Goal: Download file/media

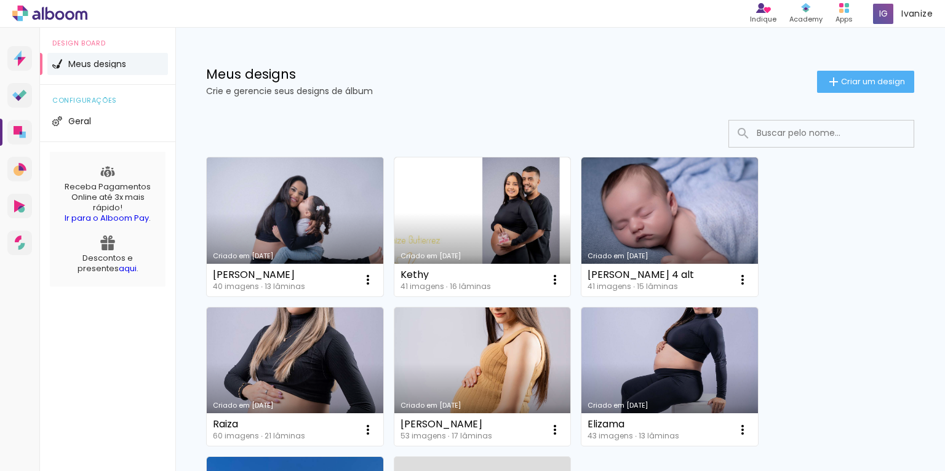
click at [284, 188] on link "Criado em [DATE]" at bounding box center [295, 227] width 177 height 139
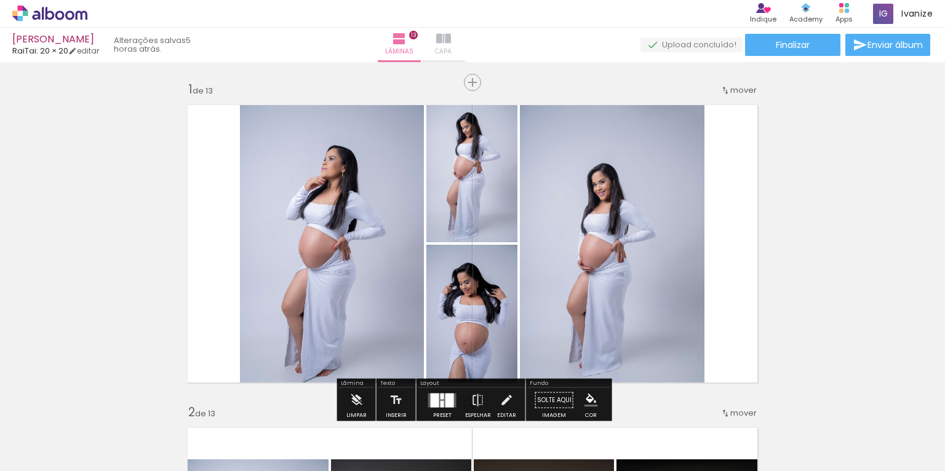
click at [465, 35] on paper-button "Capa" at bounding box center [443, 45] width 43 height 34
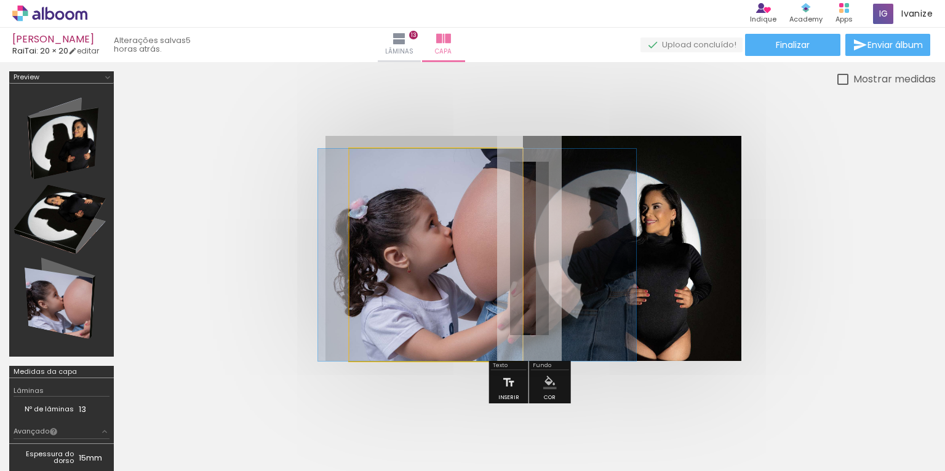
drag, startPoint x: 393, startPoint y: 278, endPoint x: 429, endPoint y: 225, distance: 64.7
click at [429, 225] on album-spread at bounding box center [530, 248] width 409 height 225
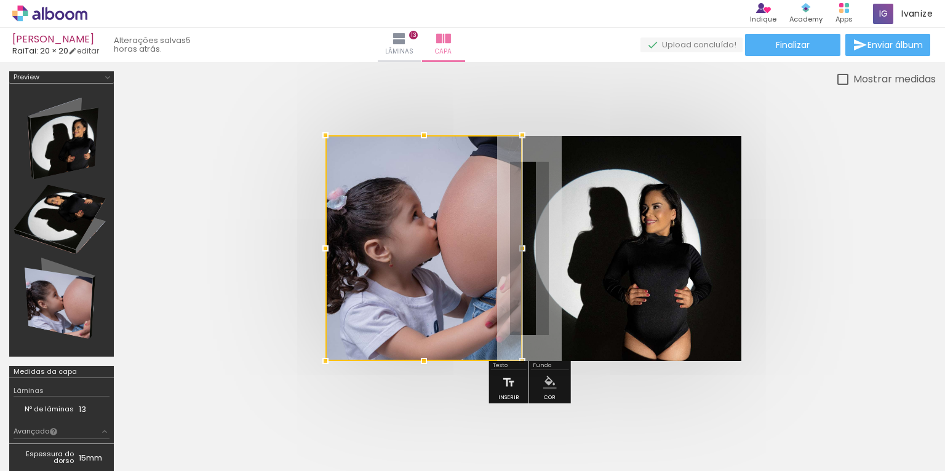
drag, startPoint x: 345, startPoint y: 145, endPoint x: 311, endPoint y: 124, distance: 40.0
click at [310, 124] on div at bounding box center [529, 249] width 813 height 324
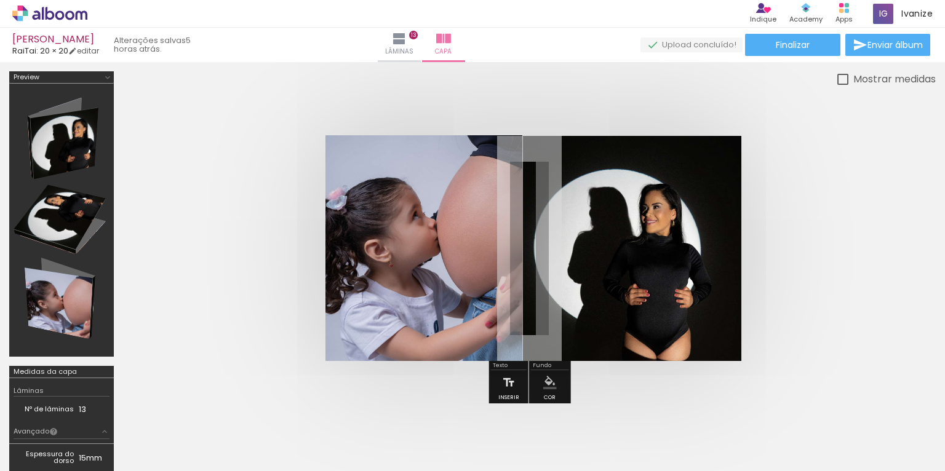
click at [945, 261] on div at bounding box center [472, 276] width 945 height 428
click at [935, 260] on div at bounding box center [472, 276] width 945 height 428
drag, startPoint x: 935, startPoint y: 260, endPoint x: 924, endPoint y: 260, distance: 11.1
click at [935, 260] on div at bounding box center [529, 249] width 813 height 324
click at [836, 246] on quentale-cover at bounding box center [529, 248] width 714 height 225
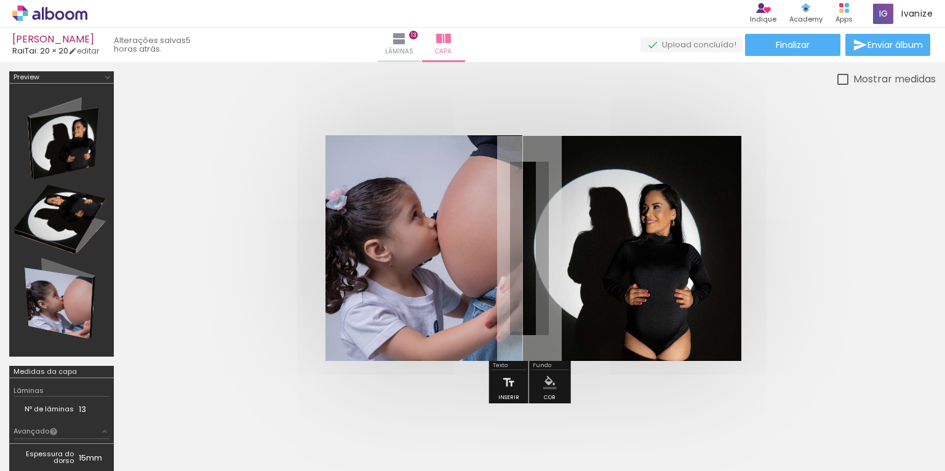
click at [841, 288] on quentale-cover at bounding box center [529, 248] width 714 height 225
click at [797, 45] on span "Finalizar" at bounding box center [793, 45] width 34 height 9
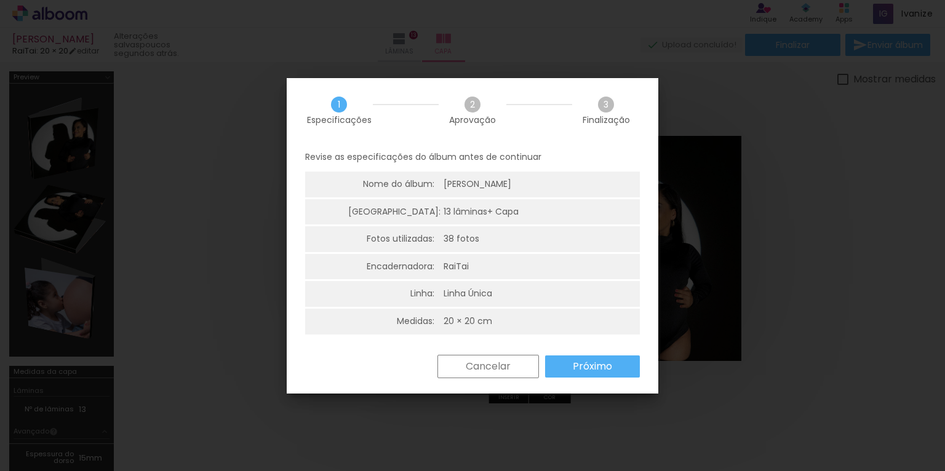
click at [613, 384] on div "Cancelar Próximo" at bounding box center [473, 376] width 372 height 42
click at [606, 374] on paper-button "Próximo" at bounding box center [592, 367] width 95 height 22
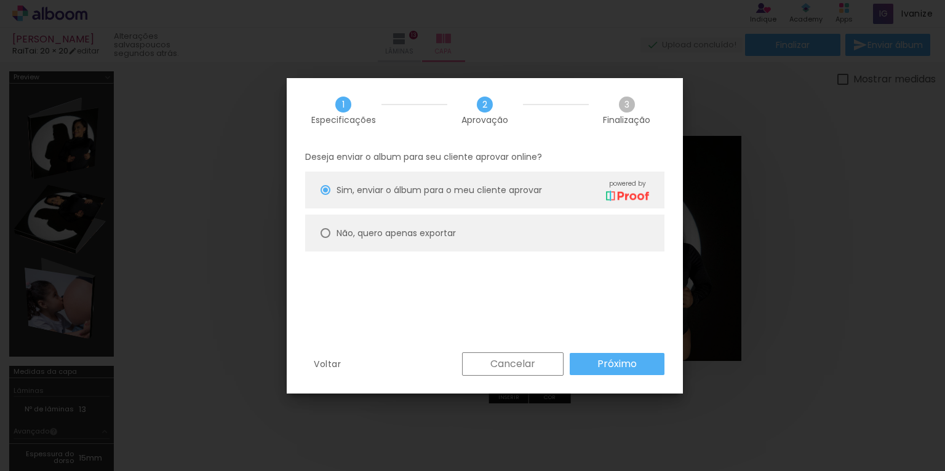
click at [0, 0] on slot "Não, quero apenas exportar" at bounding box center [0, 0] width 0 height 0
type paper-radio-button "on"
click at [597, 356] on paper-button "Próximo" at bounding box center [617, 364] width 95 height 22
type input "Alta, 300 DPI"
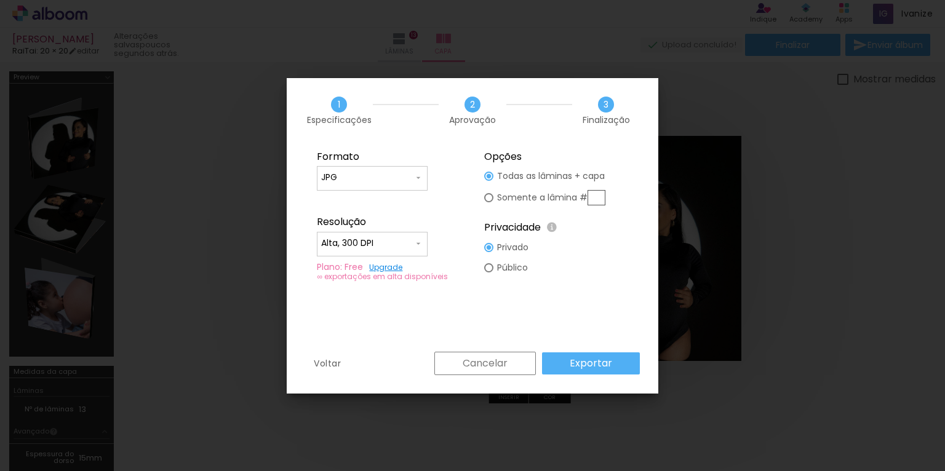
click at [0, 0] on slot "Exportar" at bounding box center [0, 0] width 0 height 0
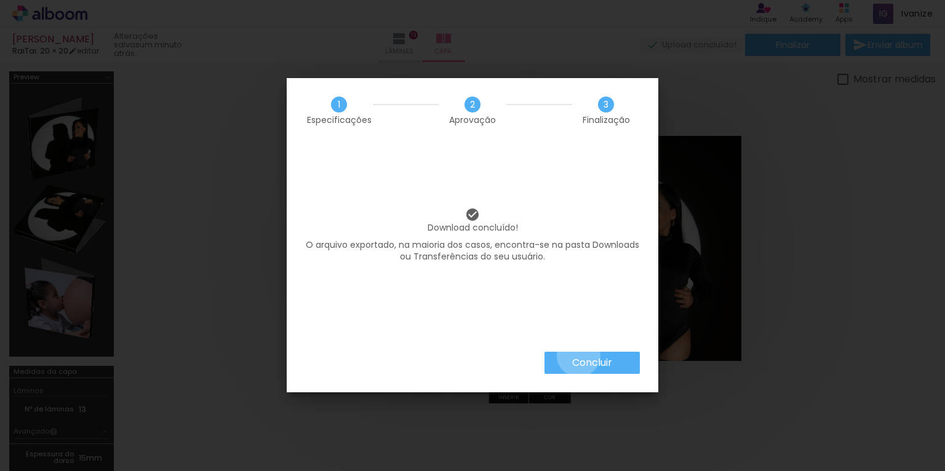
click at [0, 0] on slot "Concluir" at bounding box center [0, 0] width 0 height 0
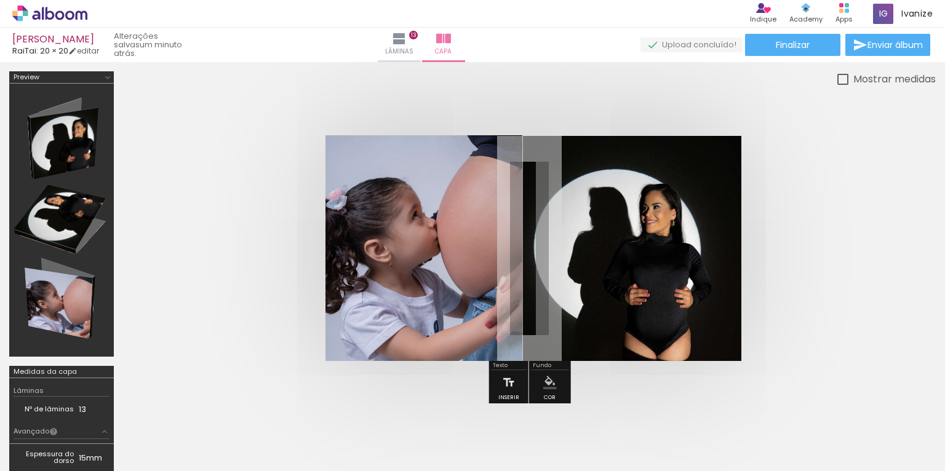
scroll to position [2, 0]
click at [620, 123] on div at bounding box center [529, 249] width 813 height 324
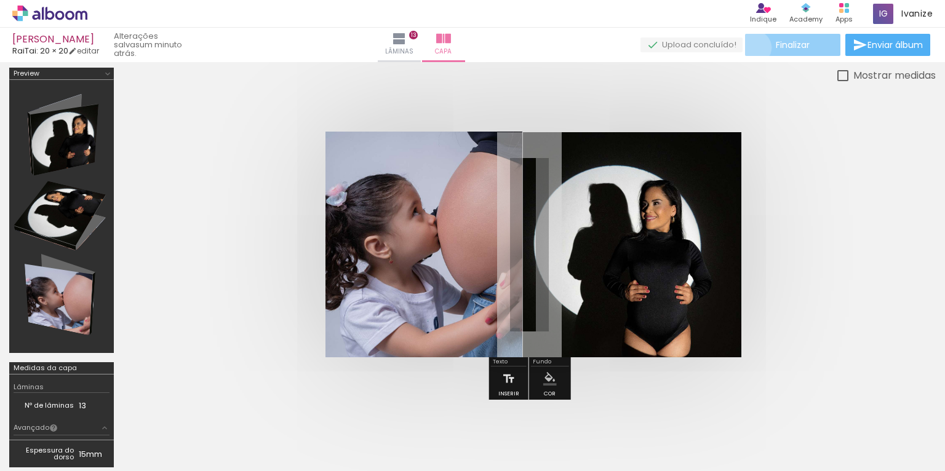
click at [750, 47] on paper-button "Finalizar" at bounding box center [792, 45] width 95 height 22
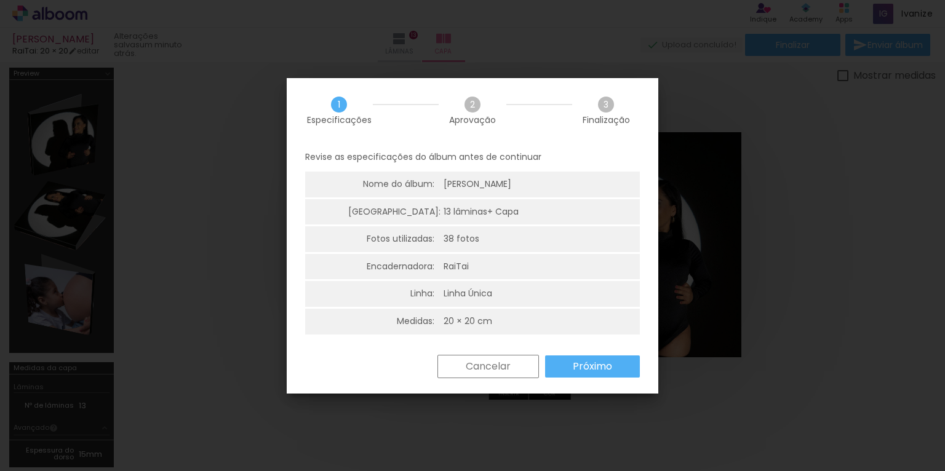
click at [0, 0] on slot "Próximo" at bounding box center [0, 0] width 0 height 0
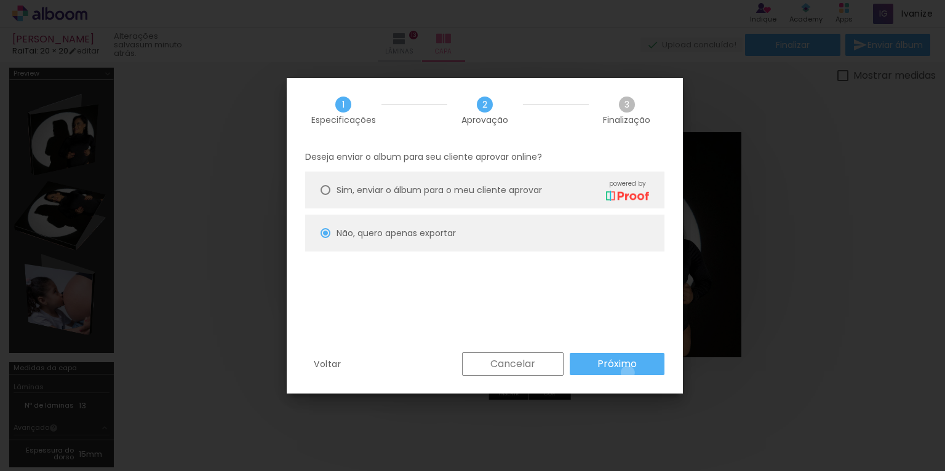
drag, startPoint x: 628, startPoint y: 373, endPoint x: 619, endPoint y: 367, distance: 11.1
click at [628, 374] on paper-button "Próximo" at bounding box center [617, 364] width 95 height 22
type input "Alta, 300 DPI"
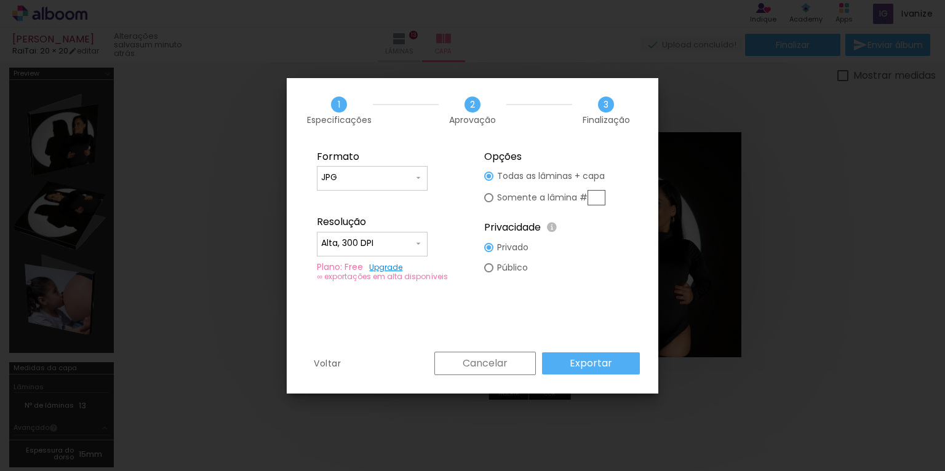
click at [484, 181] on div at bounding box center [488, 176] width 9 height 9
type paper-radio-button "on"
click at [592, 193] on input "text" at bounding box center [597, 197] width 18 height 15
click at [517, 366] on paper-button "Cancelar" at bounding box center [485, 363] width 102 height 23
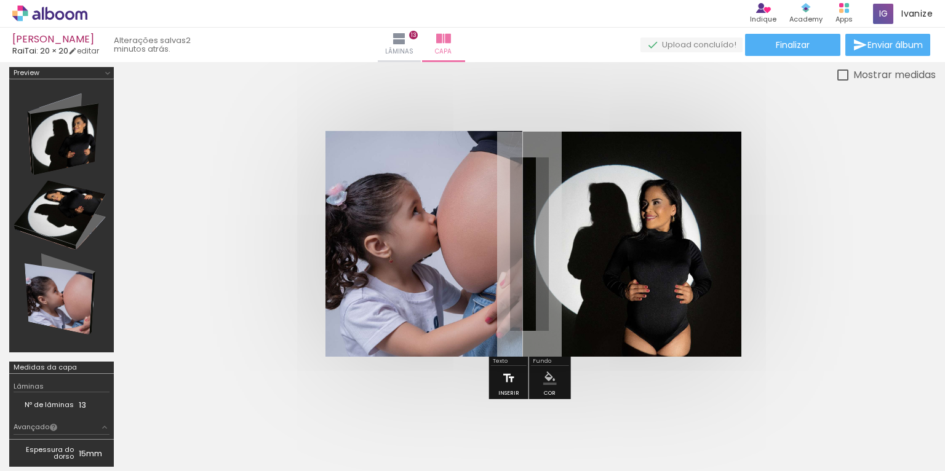
scroll to position [5, 0]
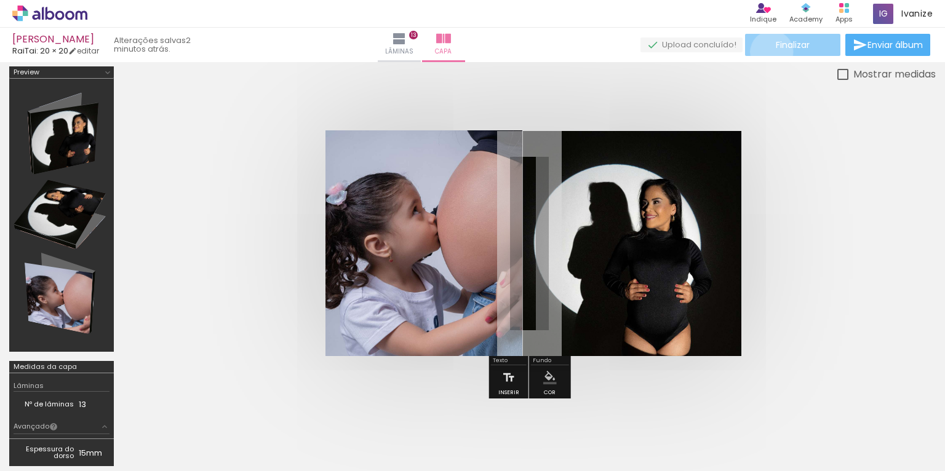
click at [767, 52] on paper-button "Finalizar" at bounding box center [792, 45] width 95 height 22
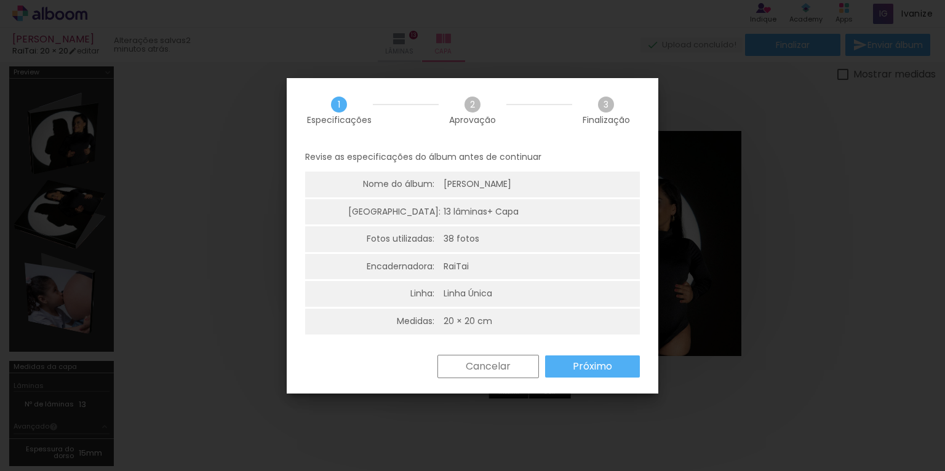
click at [593, 378] on div "Cancelar Próximo" at bounding box center [473, 376] width 372 height 42
click at [0, 0] on slot "Próximo" at bounding box center [0, 0] width 0 height 0
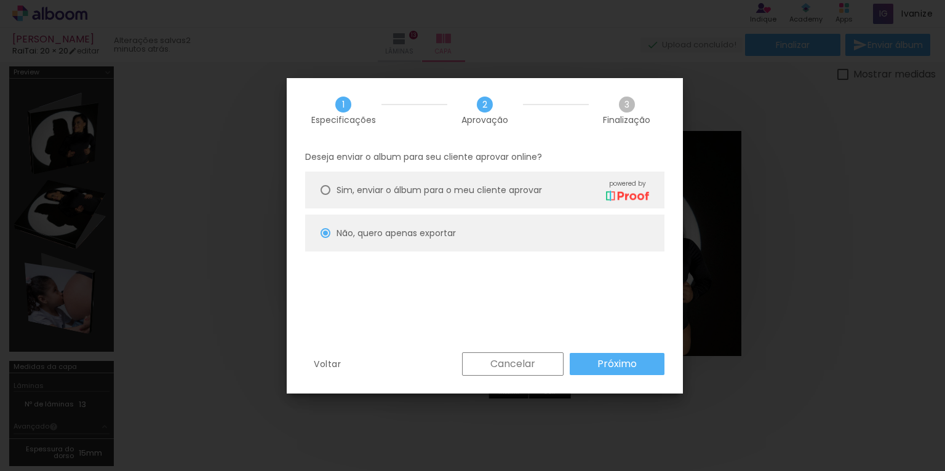
click at [0, 0] on slot "Próximo" at bounding box center [0, 0] width 0 height 0
type input "Alta, 300 DPI"
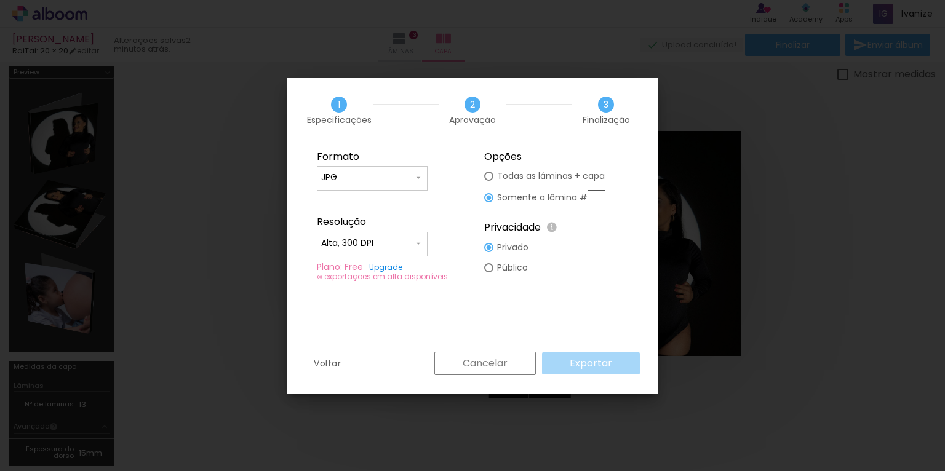
click at [564, 361] on div "Cancelar Exportar" at bounding box center [534, 363] width 212 height 23
click at [564, 362] on div "Cancelar Exportar" at bounding box center [534, 363] width 212 height 23
click at [564, 361] on div "Cancelar Exportar" at bounding box center [534, 363] width 212 height 23
drag, startPoint x: 564, startPoint y: 362, endPoint x: 553, endPoint y: 354, distance: 13.8
click at [564, 362] on div "Cancelar Exportar" at bounding box center [534, 363] width 212 height 23
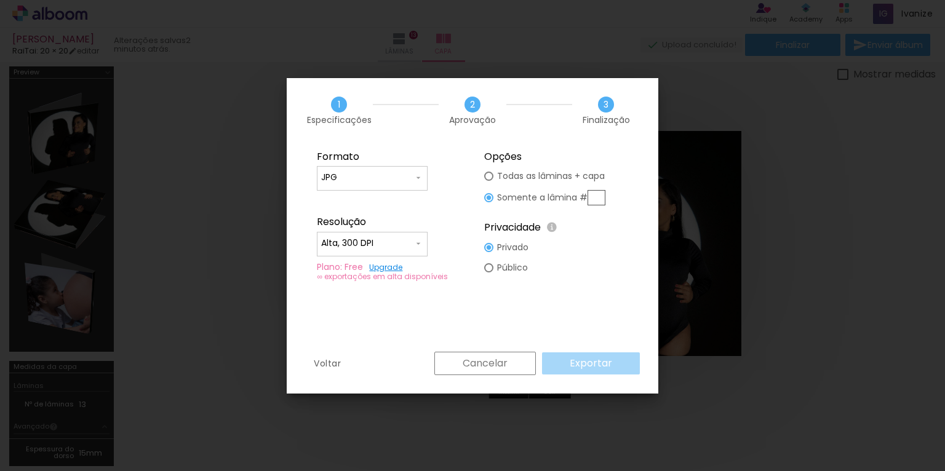
click at [487, 179] on div at bounding box center [488, 176] width 9 height 9
type paper-radio-button "on"
click at [0, 0] on slot "Exportar" at bounding box center [0, 0] width 0 height 0
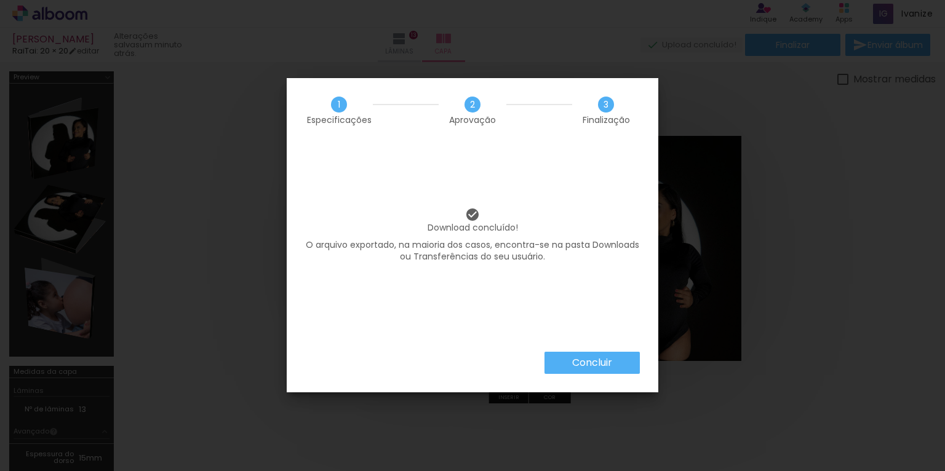
scroll to position [5, 0]
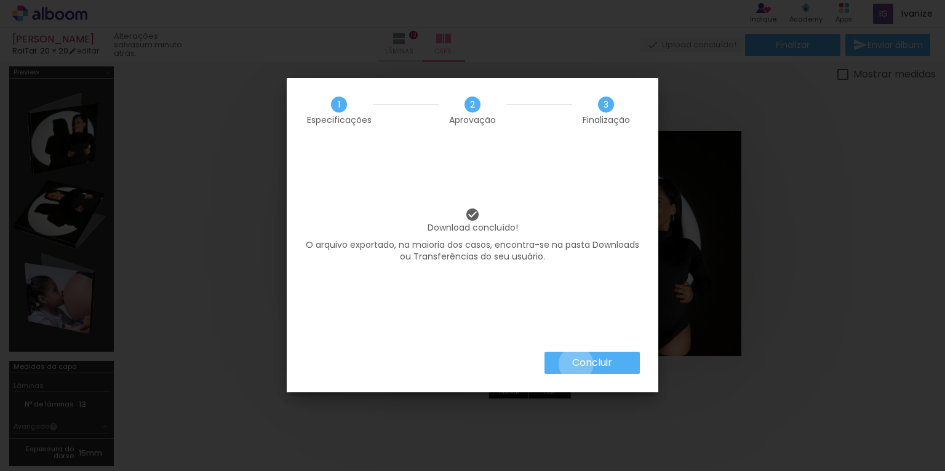
click at [0, 0] on slot "Concluir" at bounding box center [0, 0] width 0 height 0
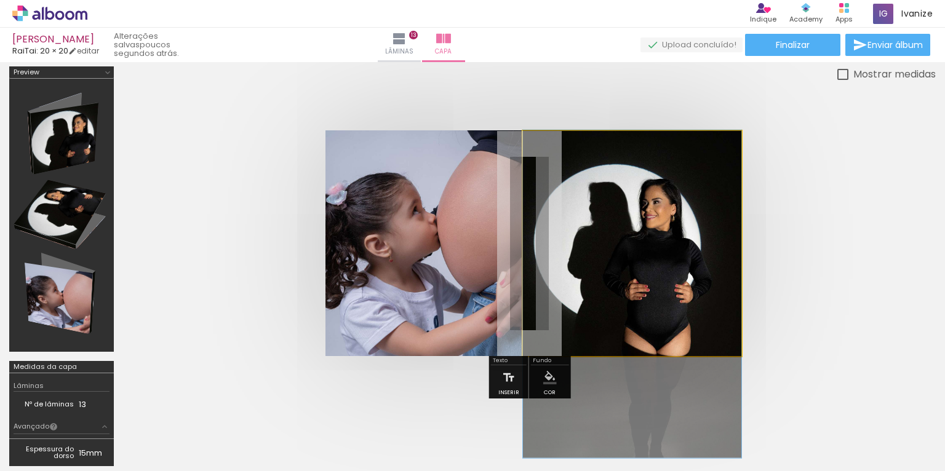
click at [663, 184] on quentale-photo at bounding box center [632, 243] width 218 height 225
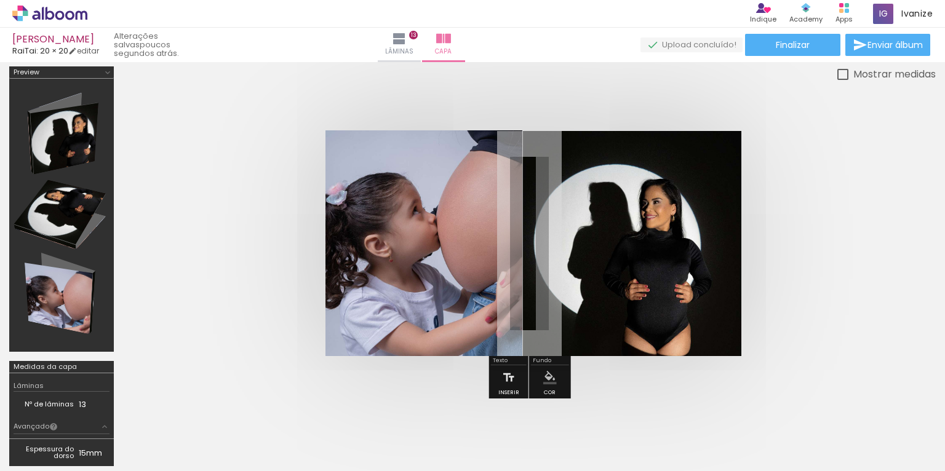
click at [525, 80] on div "Mostrar medidas" at bounding box center [529, 73] width 813 height 15
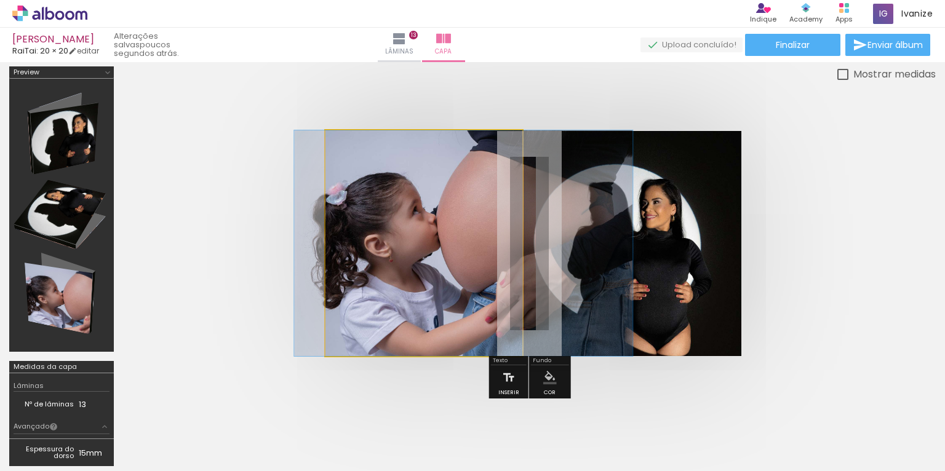
click at [469, 191] on album-spread at bounding box center [530, 243] width 409 height 225
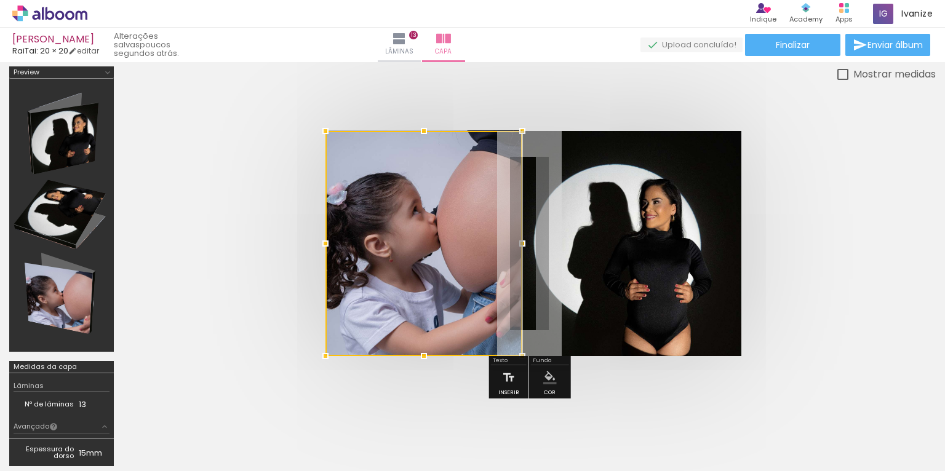
click at [469, 190] on div at bounding box center [424, 243] width 197 height 225
click at [598, 103] on div at bounding box center [529, 244] width 813 height 324
click at [621, 201] on div at bounding box center [632, 294] width 218 height 328
click at [454, 25] on div "› Editor de álbum Indique Indique e ganhe Conteúdo que inspira Academy Produtos…" at bounding box center [472, 14] width 945 height 28
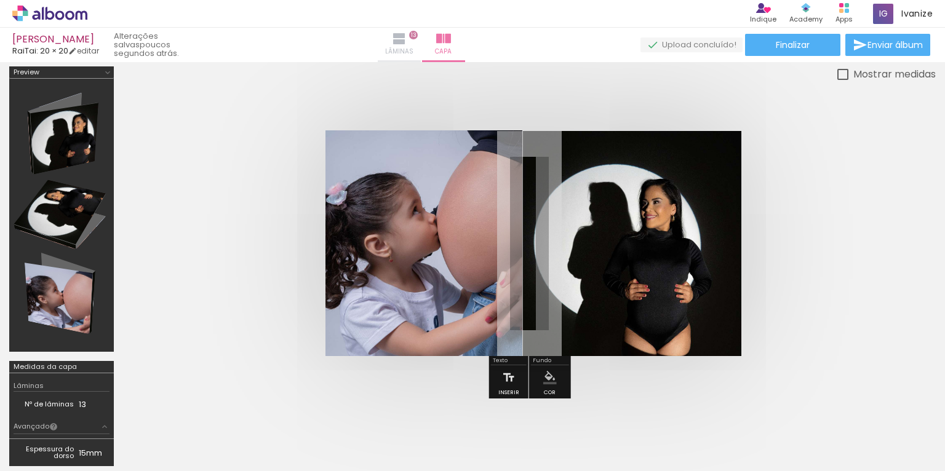
click at [407, 34] on iron-icon at bounding box center [399, 38] width 15 height 15
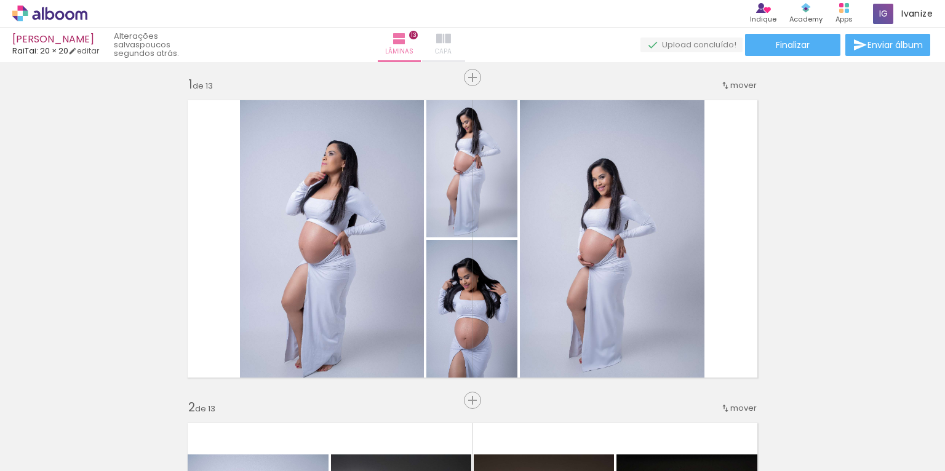
click at [451, 39] on iron-icon at bounding box center [443, 38] width 15 height 15
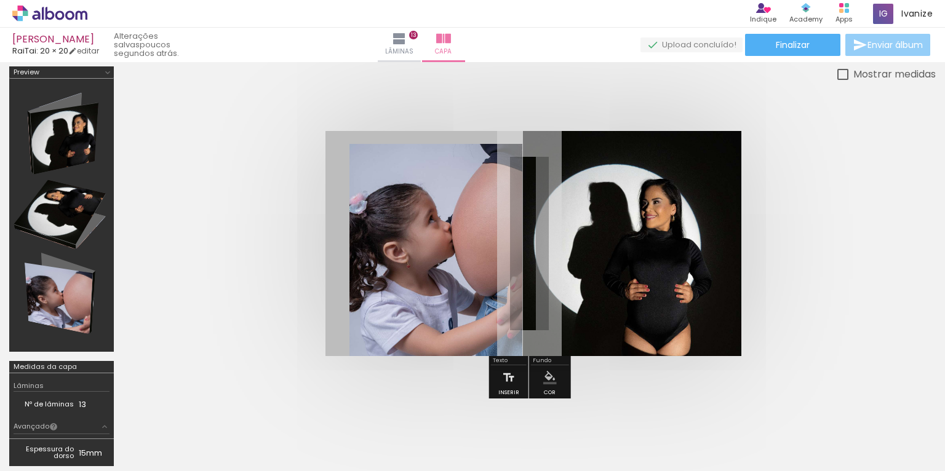
click at [865, 55] on paper-button "Enviar álbum" at bounding box center [887, 45] width 85 height 22
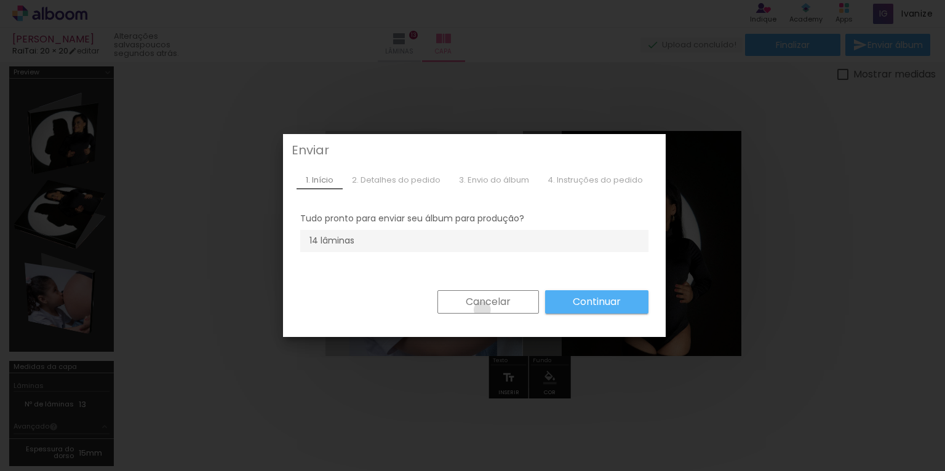
click at [477, 310] on paper-button "Cancelar" at bounding box center [489, 301] width 102 height 23
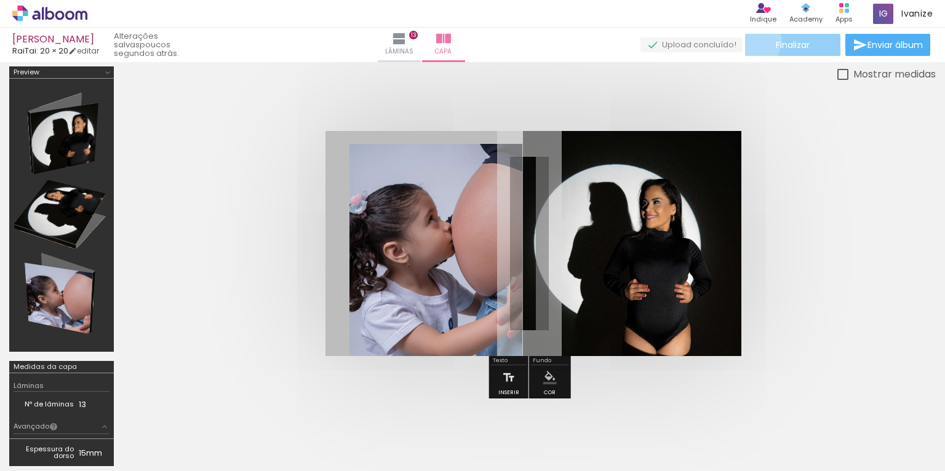
click at [746, 41] on paper-button "Finalizar" at bounding box center [792, 45] width 95 height 22
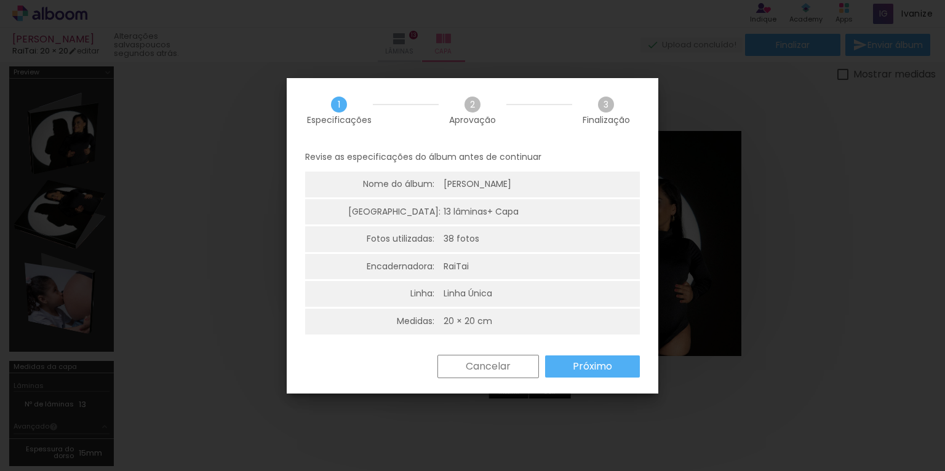
click at [638, 375] on div "Cancelar Próximo" at bounding box center [473, 376] width 372 height 42
click at [635, 368] on paper-button "Próximo" at bounding box center [592, 367] width 95 height 22
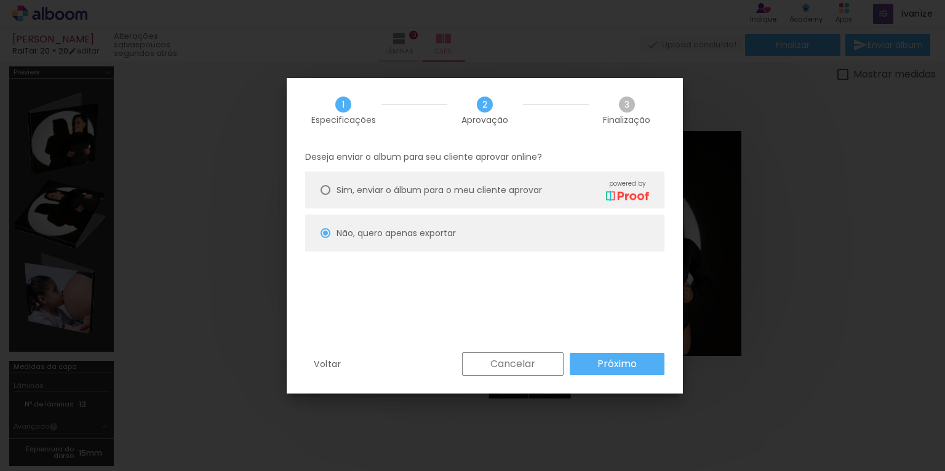
click at [0, 0] on slot "Próximo" at bounding box center [0, 0] width 0 height 0
type input "Alta, 300 DPI"
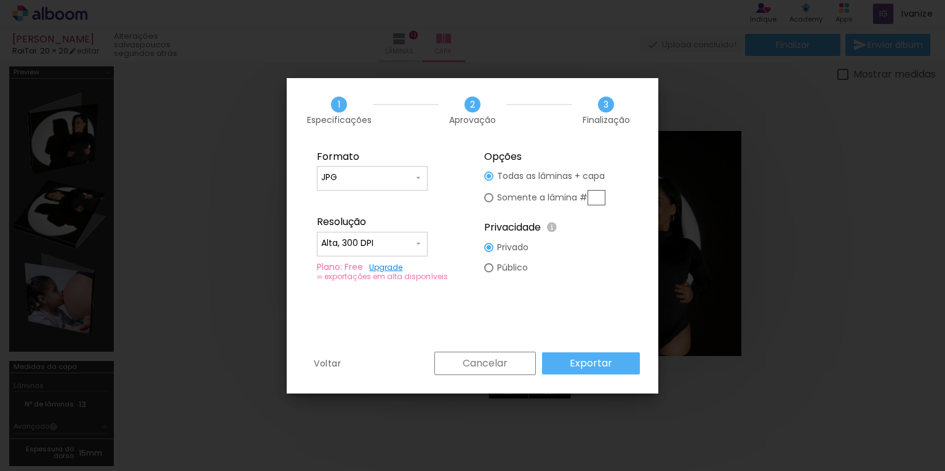
drag, startPoint x: 490, startPoint y: 191, endPoint x: 497, endPoint y: 198, distance: 9.1
click at [490, 191] on paper-radio-button "Somente a lâmina #" at bounding box center [544, 197] width 121 height 23
type paper-radio-button "on"
click at [599, 194] on input "text" at bounding box center [597, 197] width 18 height 15
click at [489, 174] on div at bounding box center [488, 176] width 9 height 9
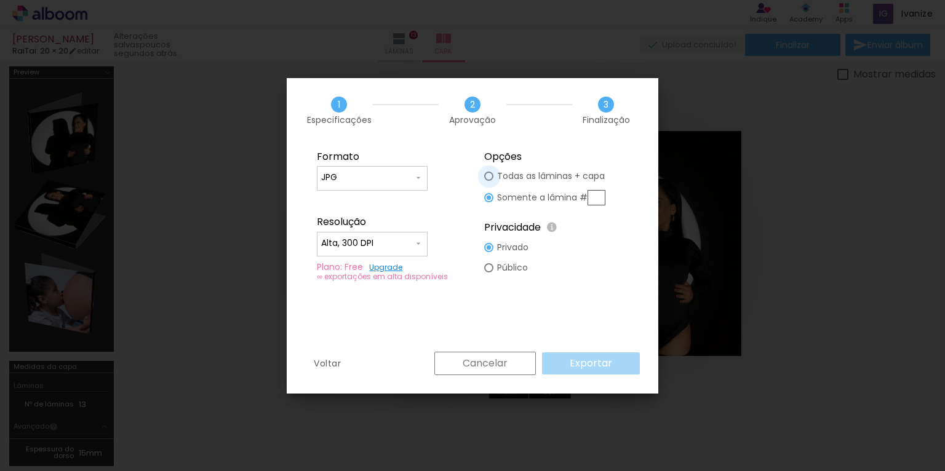
type paper-radio-button "on"
click at [561, 358] on paper-button "Exportar" at bounding box center [591, 364] width 98 height 22
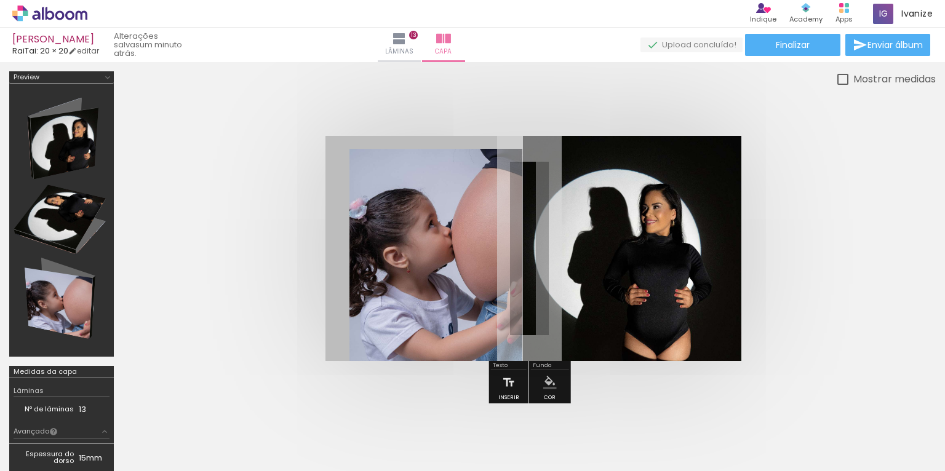
click at [496, 215] on quentale-photo at bounding box center [436, 255] width 173 height 212
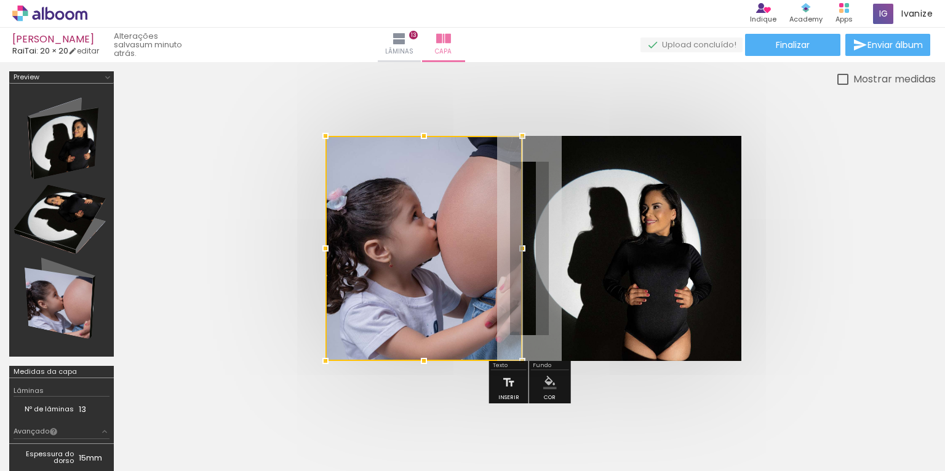
drag, startPoint x: 349, startPoint y: 148, endPoint x: 323, endPoint y: 129, distance: 32.1
click at [323, 129] on div at bounding box center [325, 136] width 25 height 25
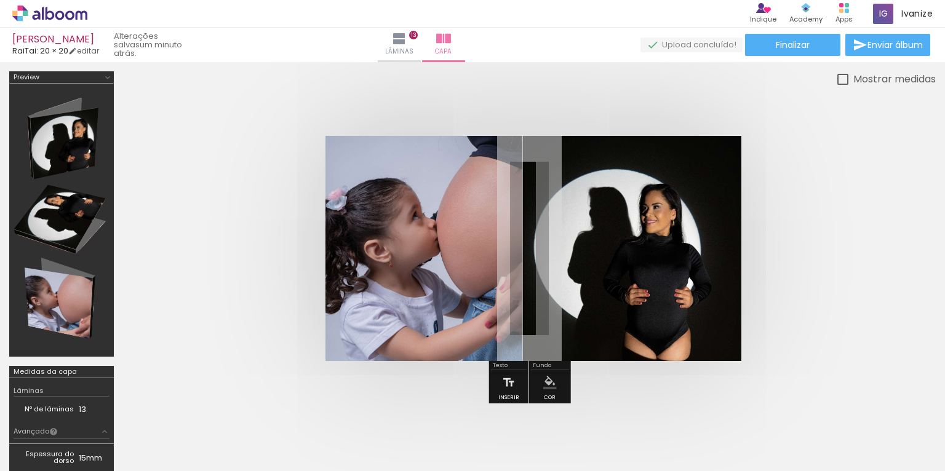
scroll to position [2, 0]
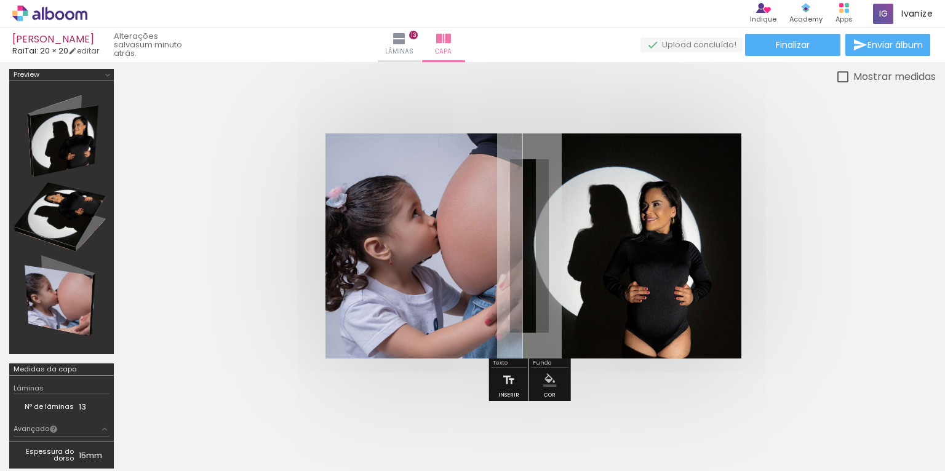
click at [297, 193] on quentale-cover at bounding box center [529, 246] width 714 height 225
click at [299, 192] on quentale-cover at bounding box center [529, 246] width 714 height 225
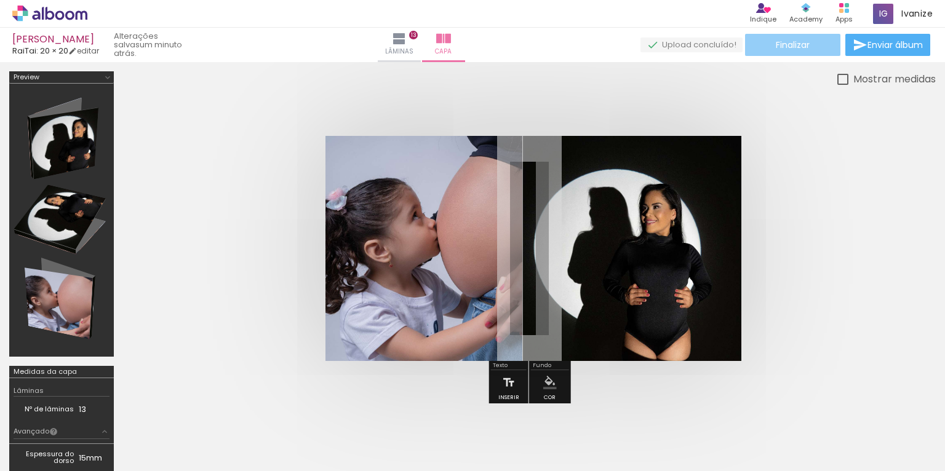
click at [802, 41] on span "Finalizar" at bounding box center [793, 45] width 34 height 9
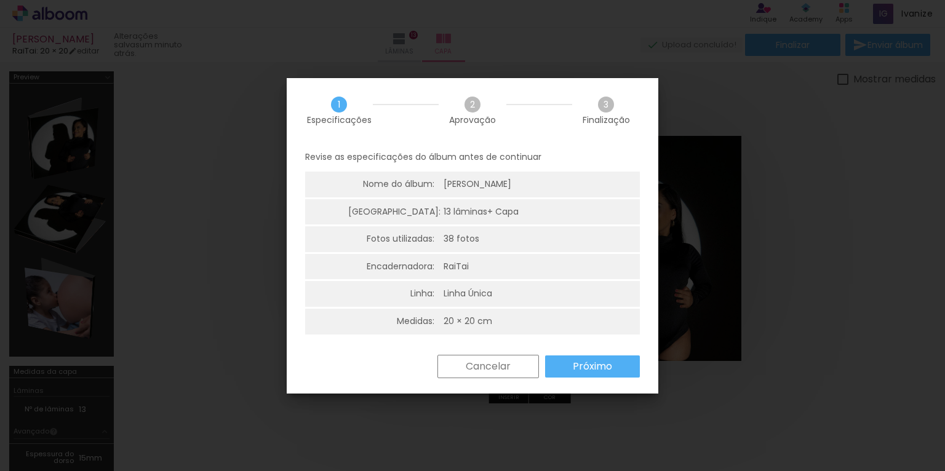
click at [571, 360] on paper-button "Próximo" at bounding box center [592, 367] width 95 height 22
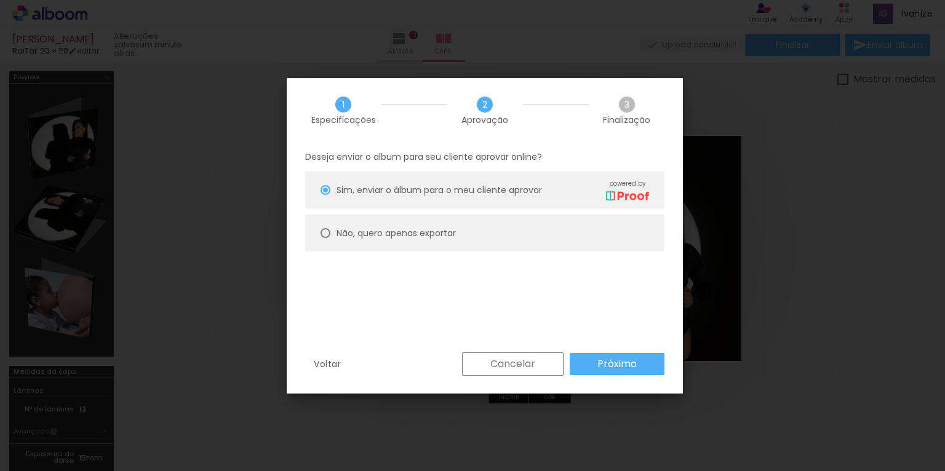
click at [328, 195] on div at bounding box center [326, 190] width 10 height 10
type paper-radio-button "on"
click at [0, 0] on slot "Próximo" at bounding box center [0, 0] width 0 height 0
type input "Alta, 300 DPI"
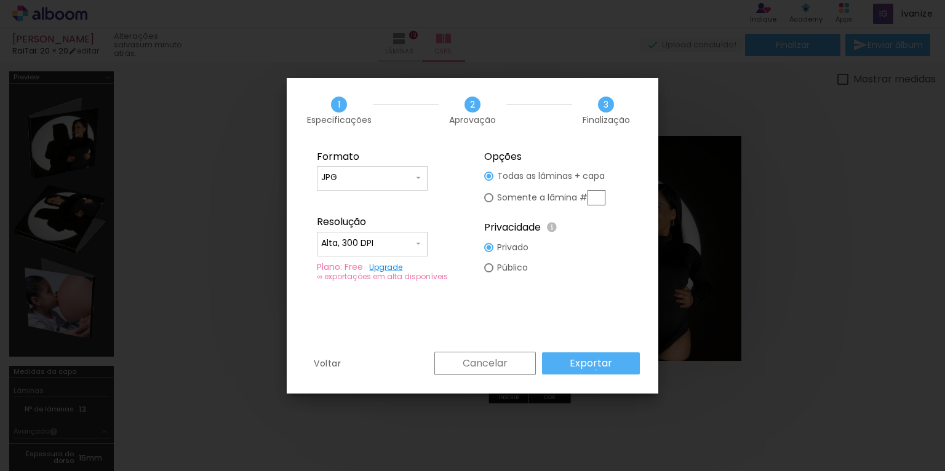
click at [0, 0] on slot "Exportar" at bounding box center [0, 0] width 0 height 0
